Goal: Check status

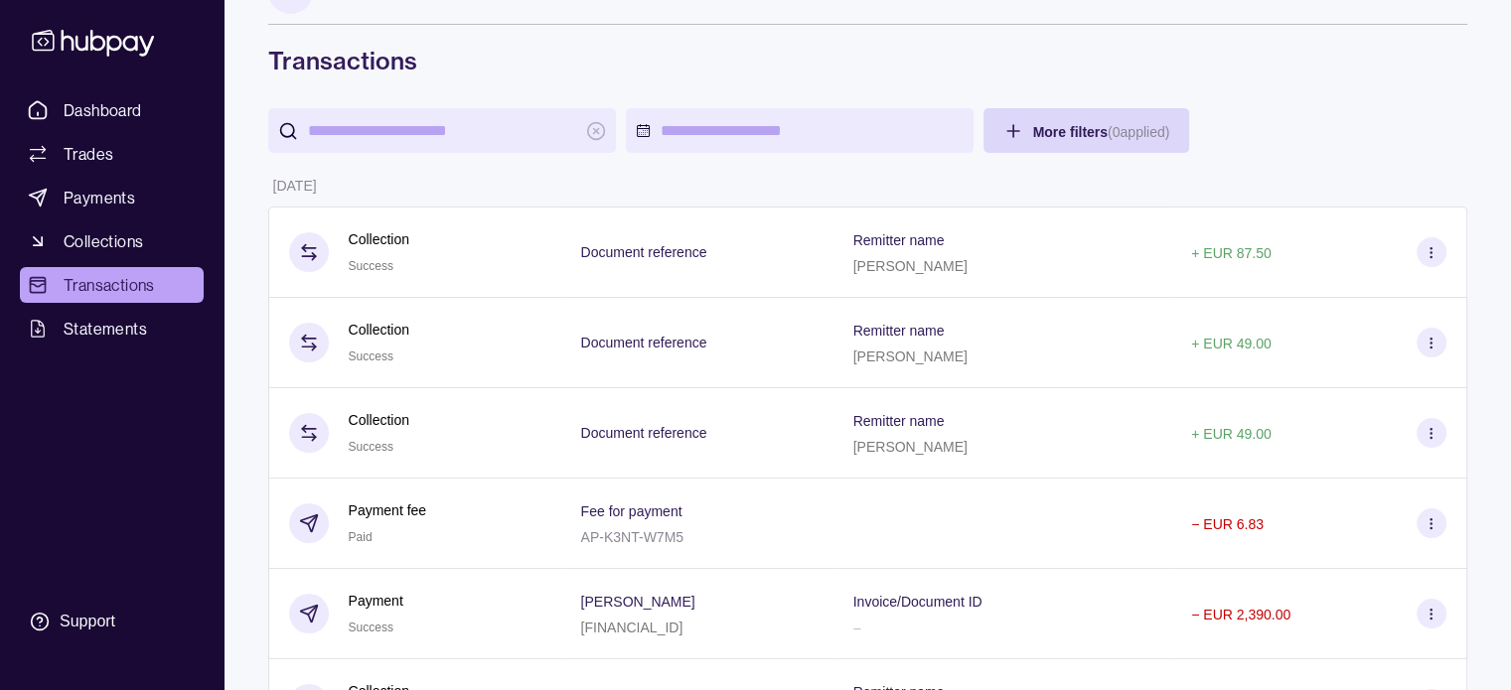
scroll to position [52, 0]
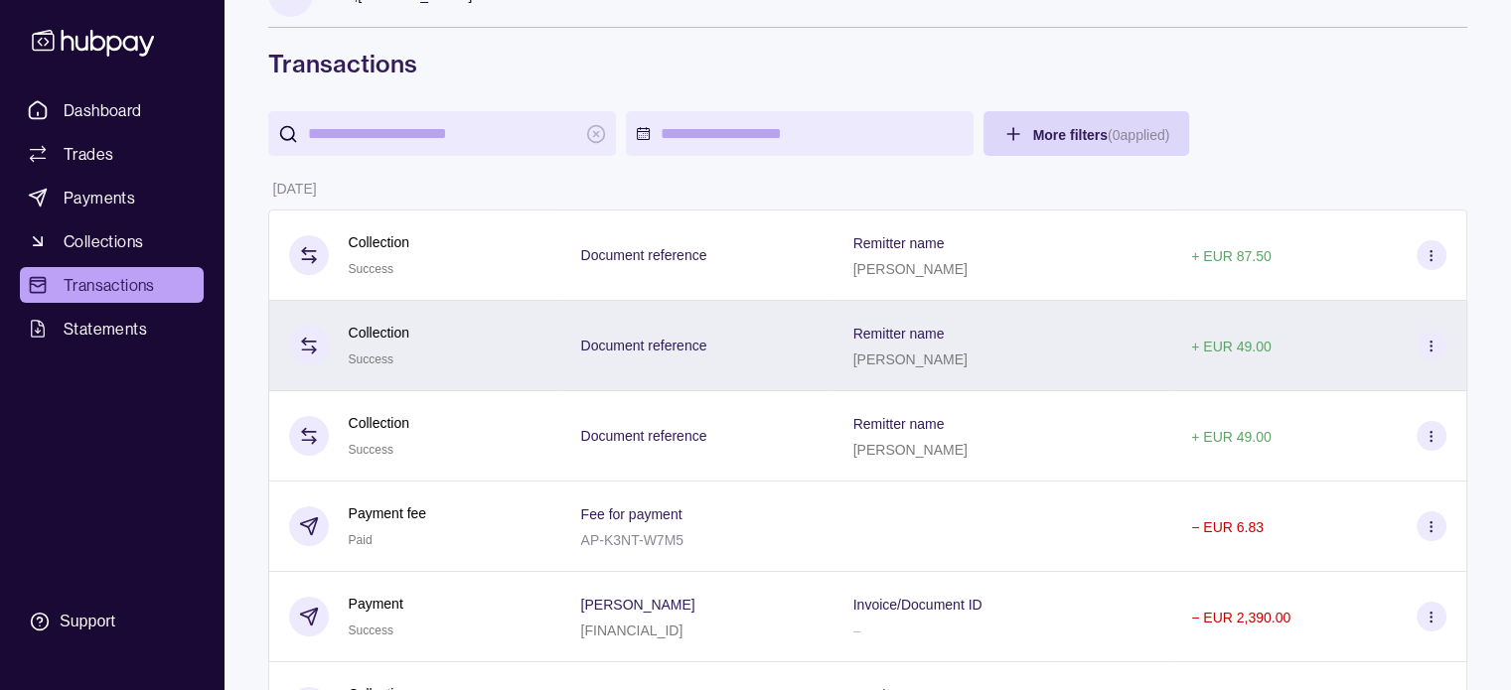
click at [1424, 352] on icon at bounding box center [1431, 346] width 15 height 15
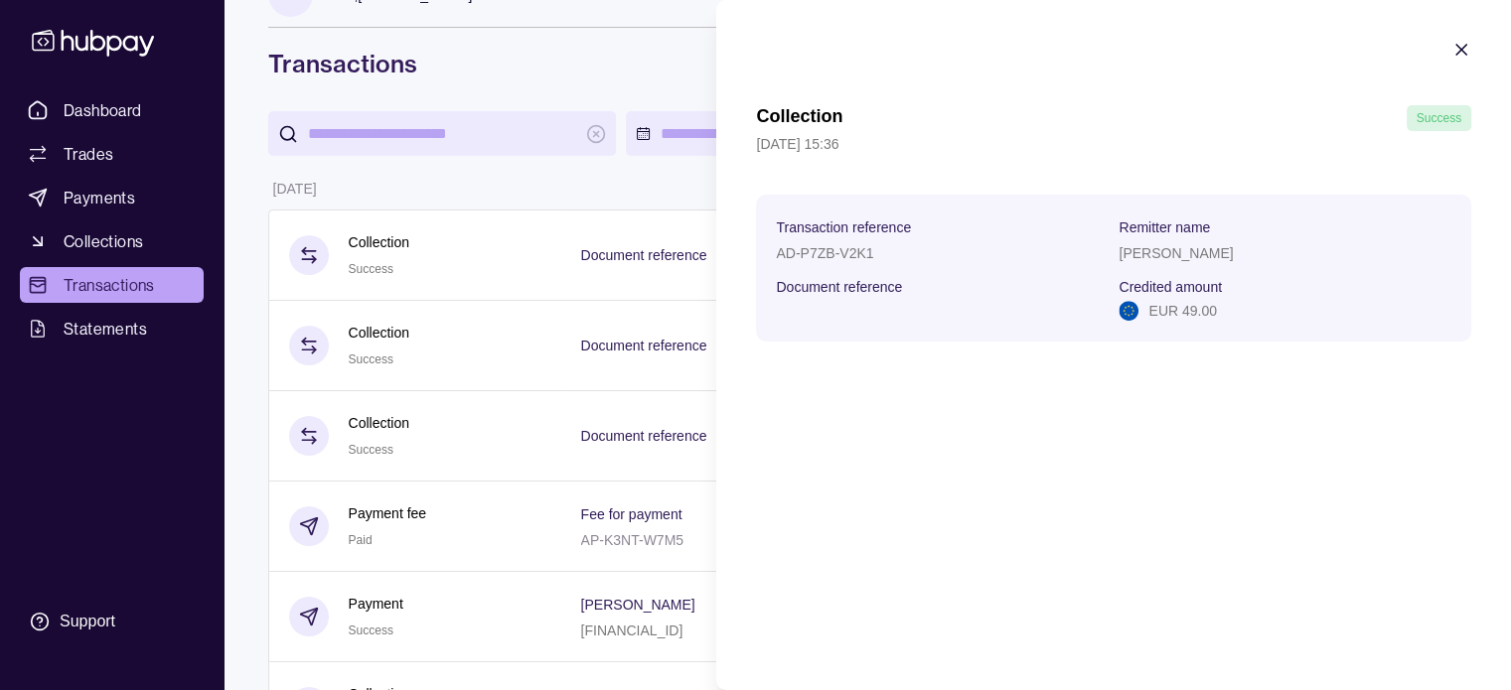
click at [1458, 51] on icon "button" at bounding box center [1462, 50] width 20 height 20
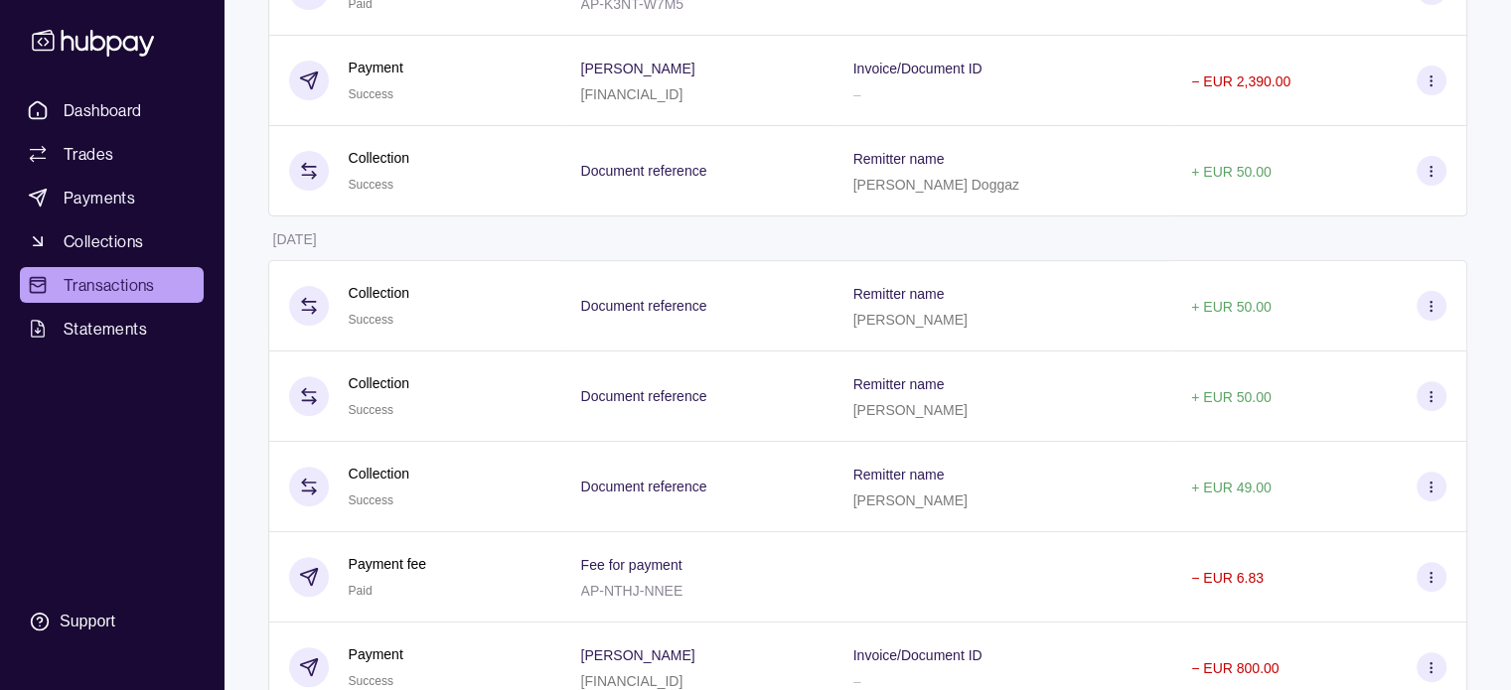
scroll to position [647, 0]
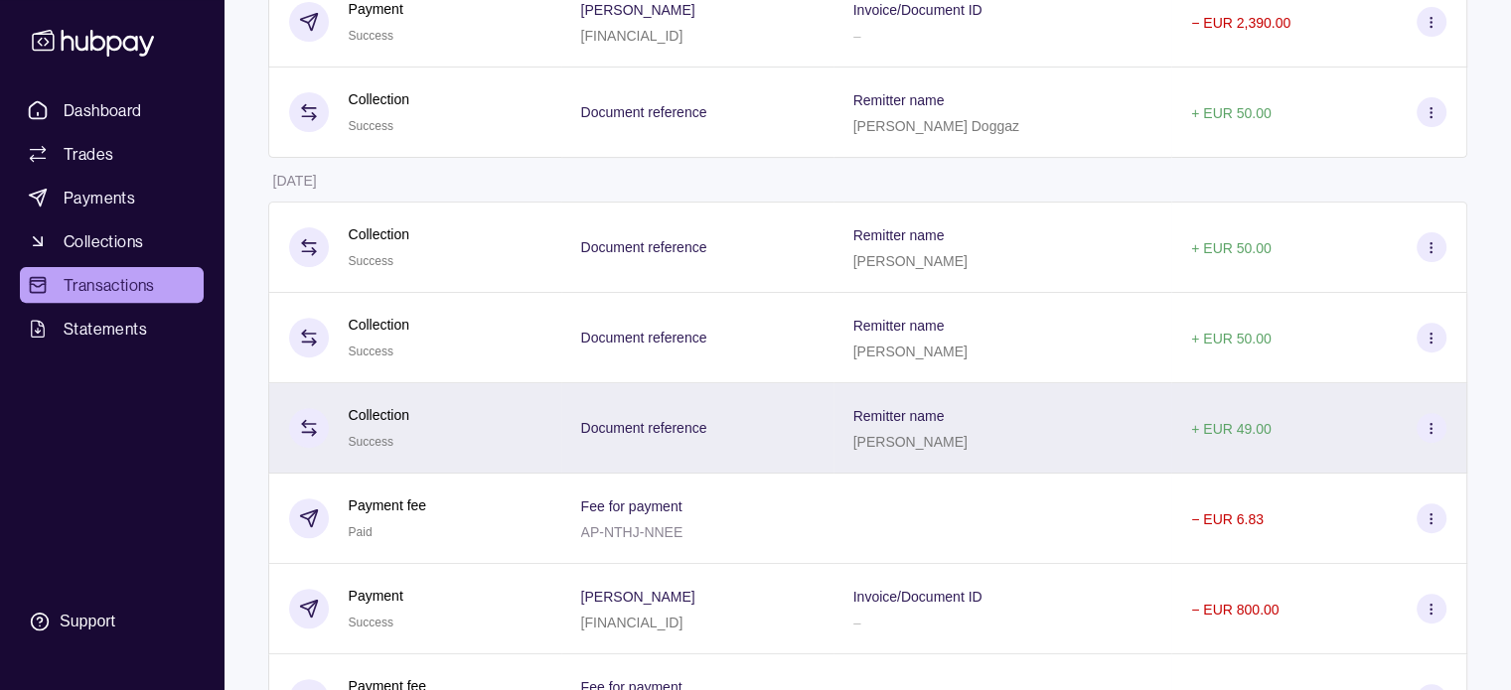
click at [1429, 427] on icon at bounding box center [1431, 428] width 15 height 15
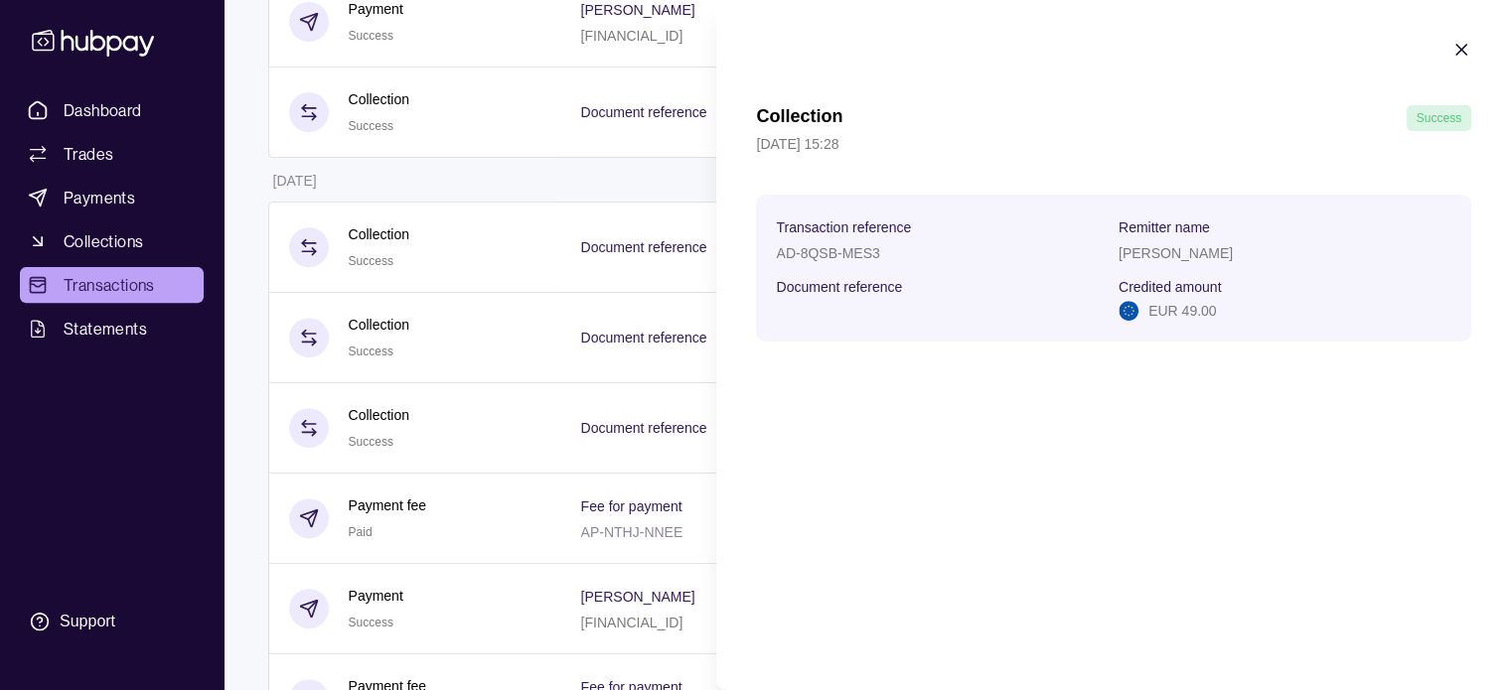
click at [1462, 49] on icon "button" at bounding box center [1461, 50] width 10 height 10
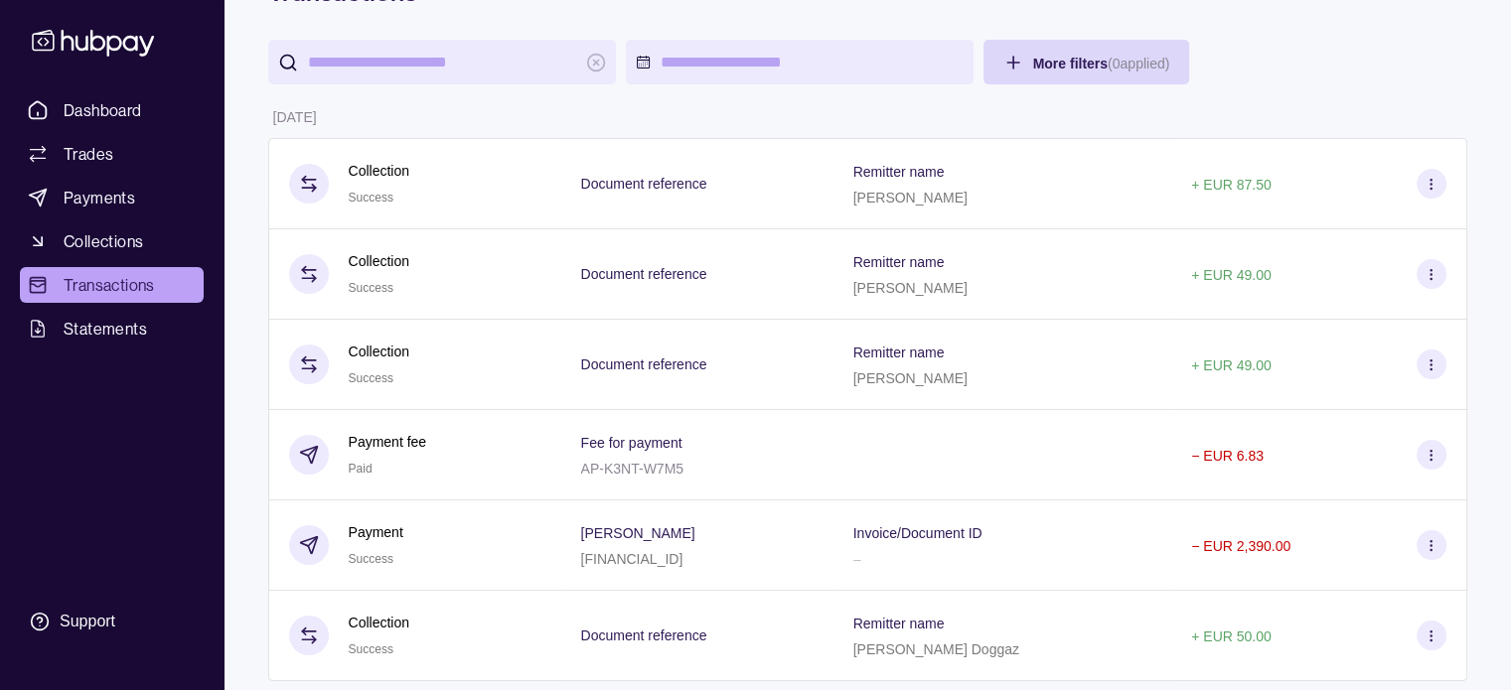
scroll to position [0, 0]
